Goal: Unclear

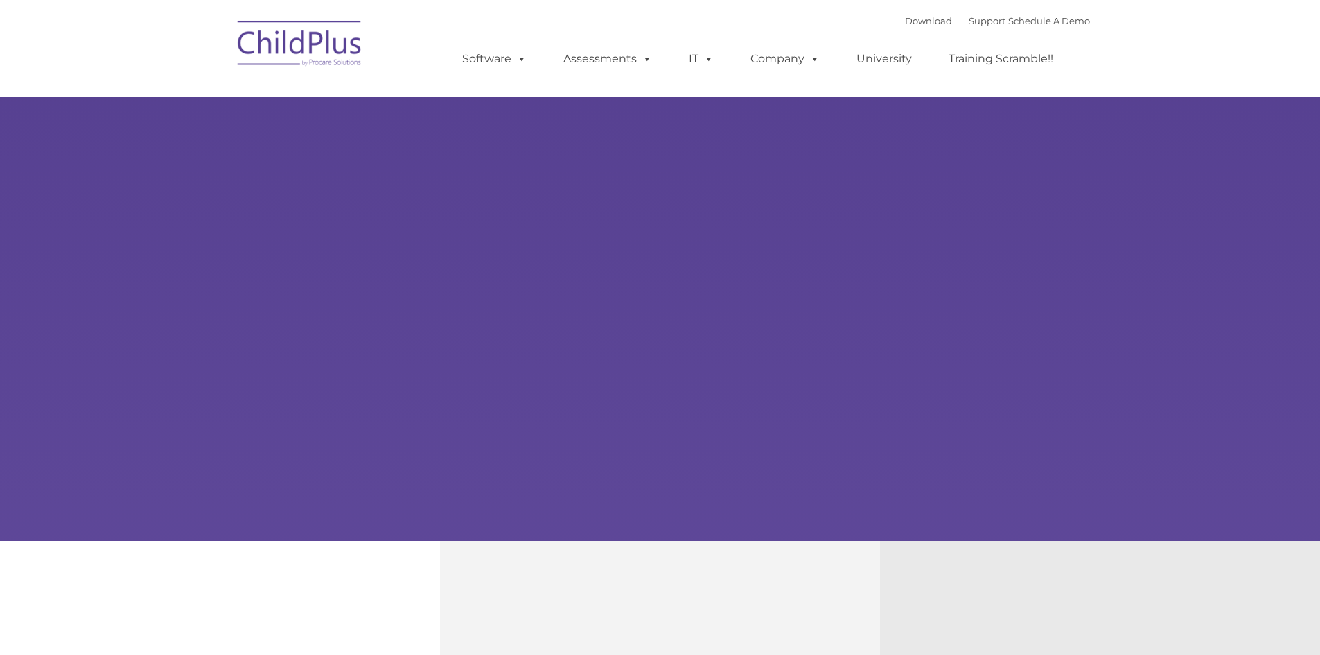
select select "MEDIUM"
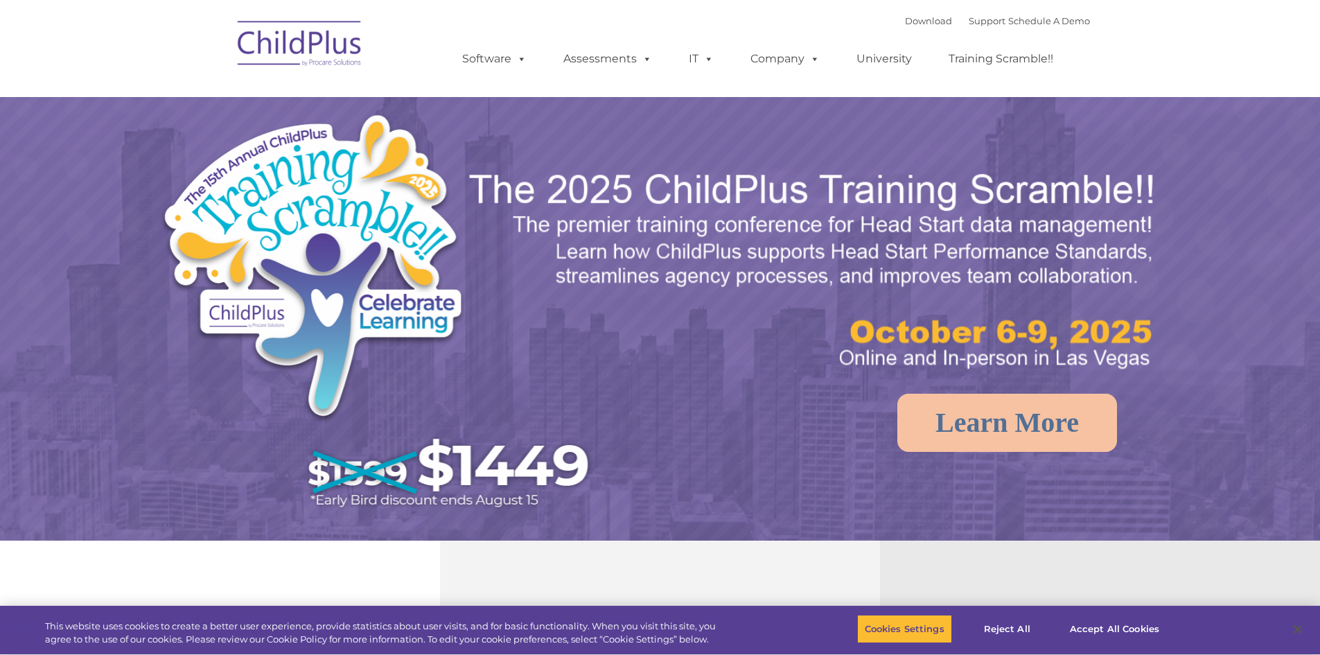
select select "MEDIUM"
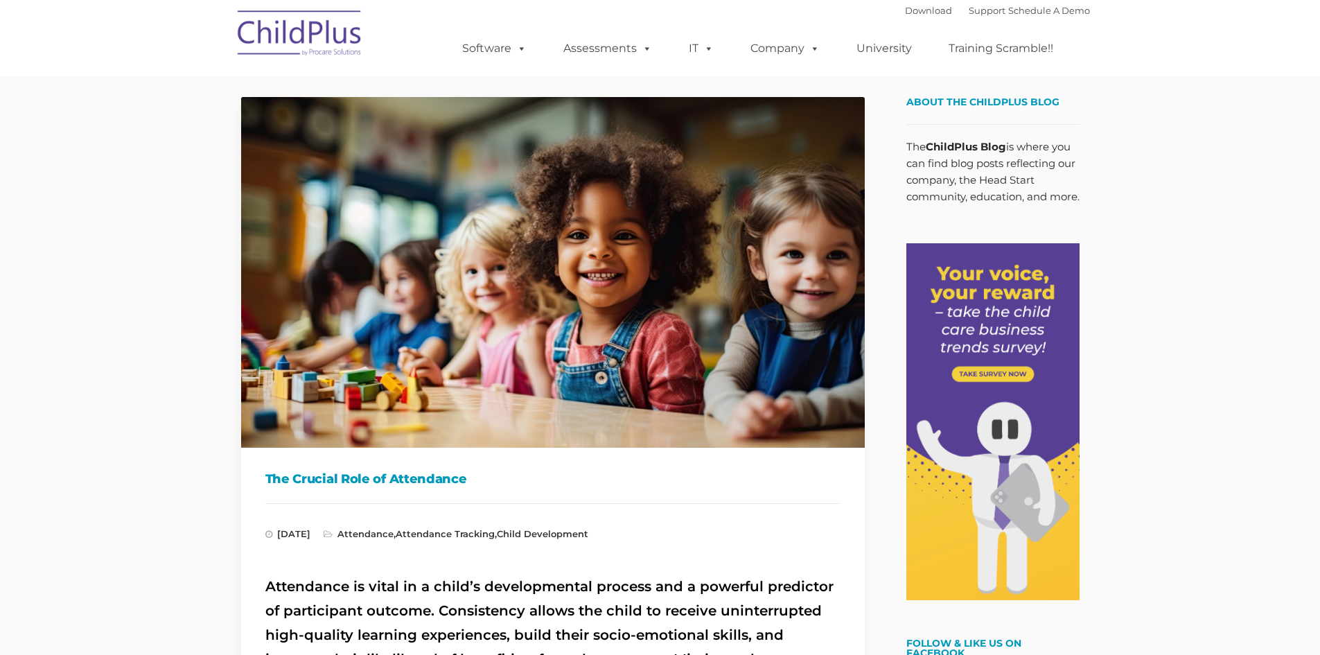
type input ""
